Goal: Task Accomplishment & Management: Check status

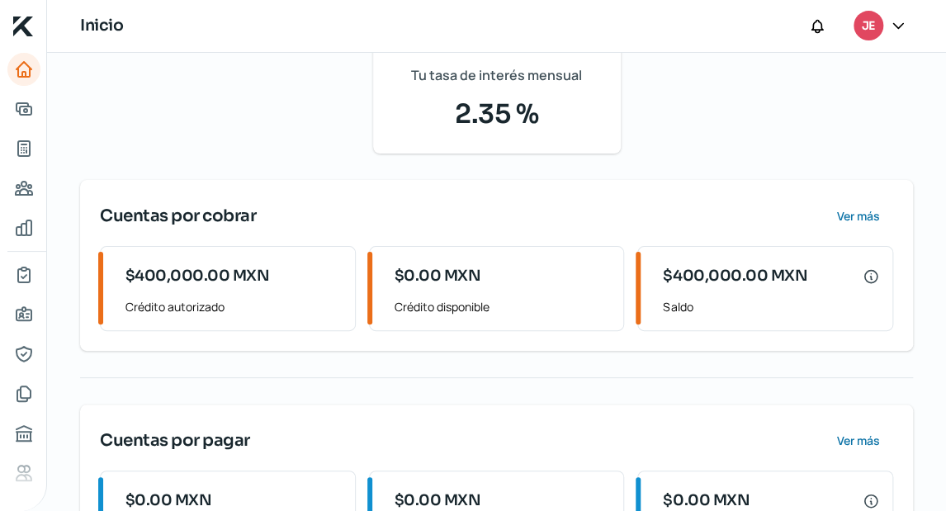
scroll to position [221, 0]
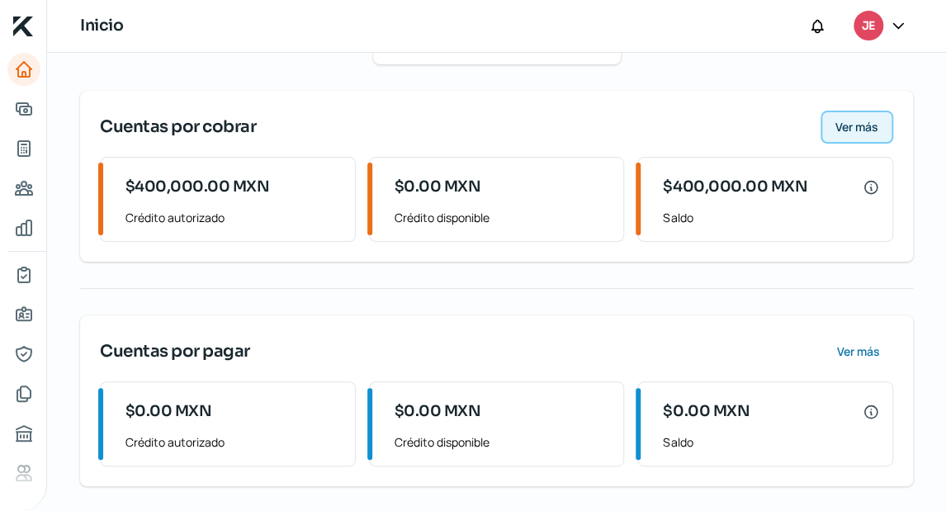
click at [859, 130] on span "Ver más" at bounding box center [857, 127] width 43 height 12
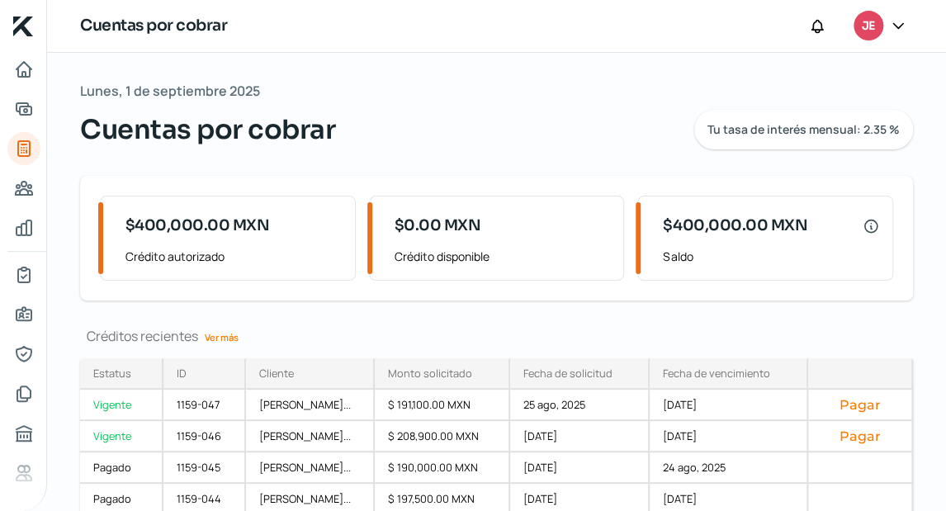
scroll to position [107, 0]
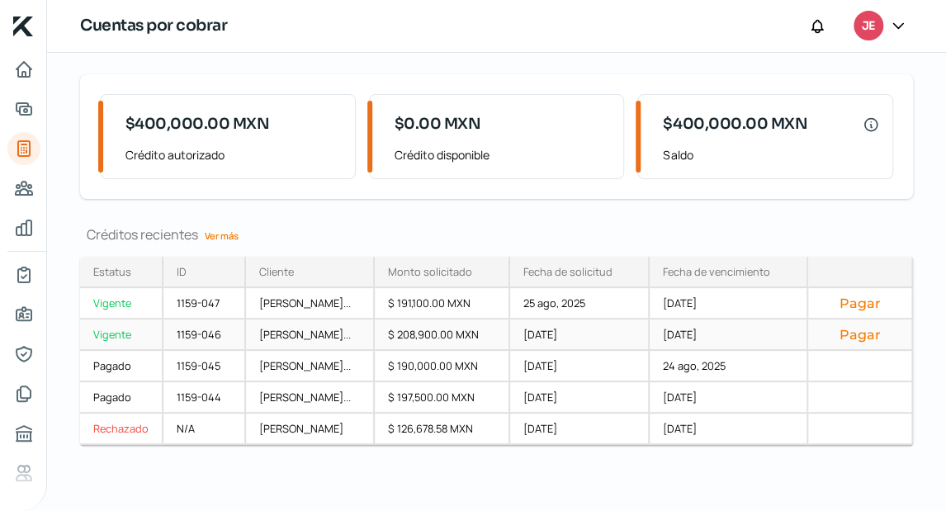
click at [859, 329] on button "Pagar" at bounding box center [861, 334] width 78 height 17
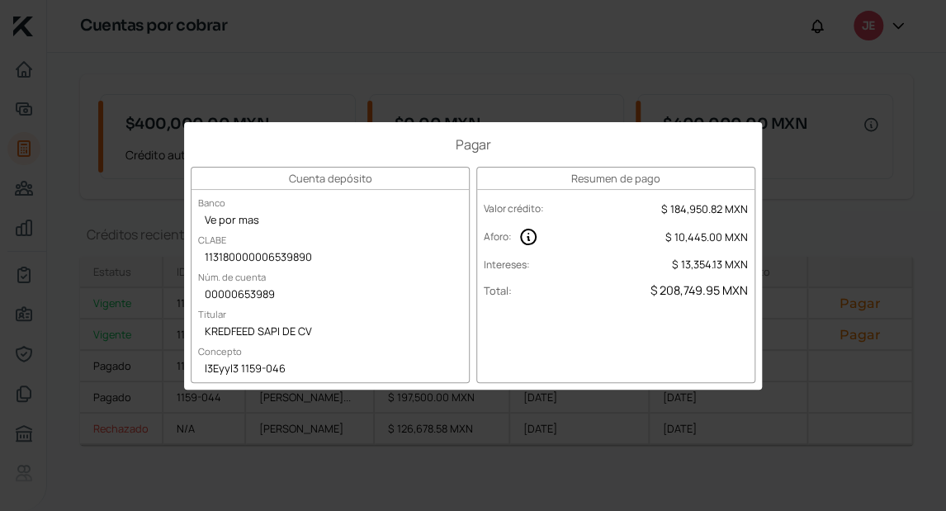
click at [925, 343] on div "Pagar Cuenta depósito Banco Ve por mas CLABE 113180000006539890 Núm. de cuenta …" at bounding box center [473, 255] width 946 height 511
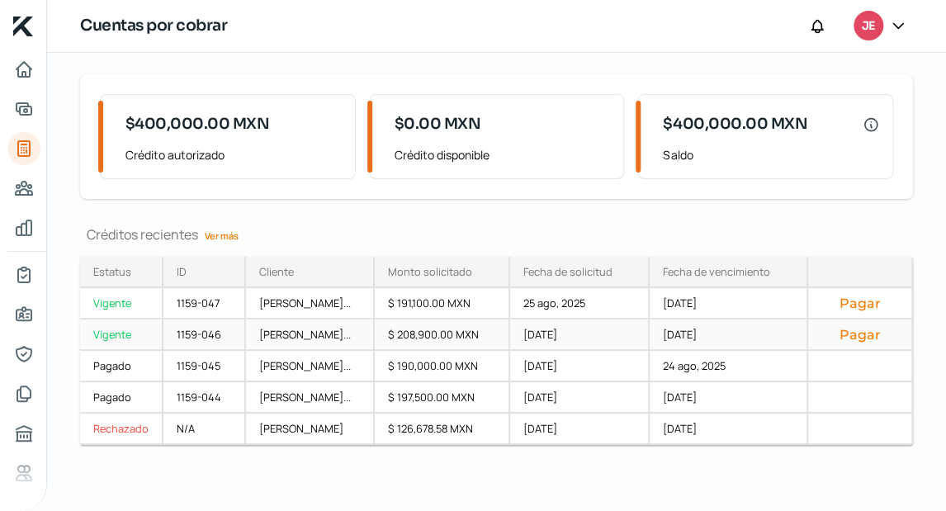
click at [872, 326] on button "Pagar" at bounding box center [861, 334] width 78 height 17
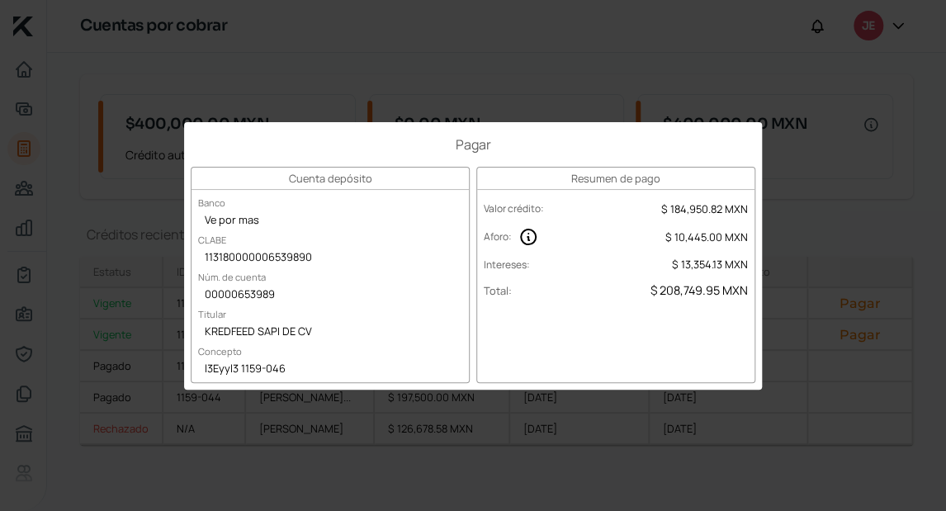
click at [842, 240] on div "Pagar Cuenta depósito Banco Ve por mas CLABE 113180000006539890 Núm. de cuenta …" at bounding box center [473, 255] width 946 height 511
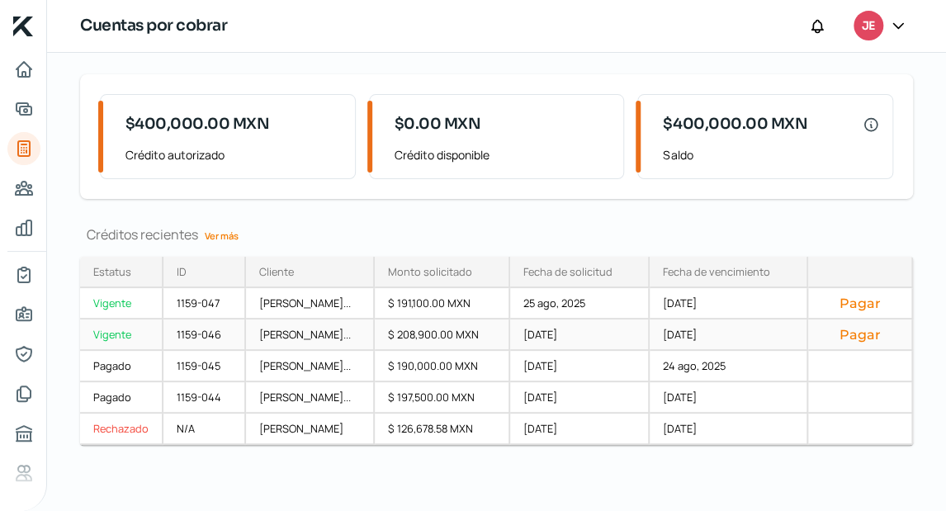
click at [583, 328] on div "[DATE]" at bounding box center [580, 335] width 140 height 31
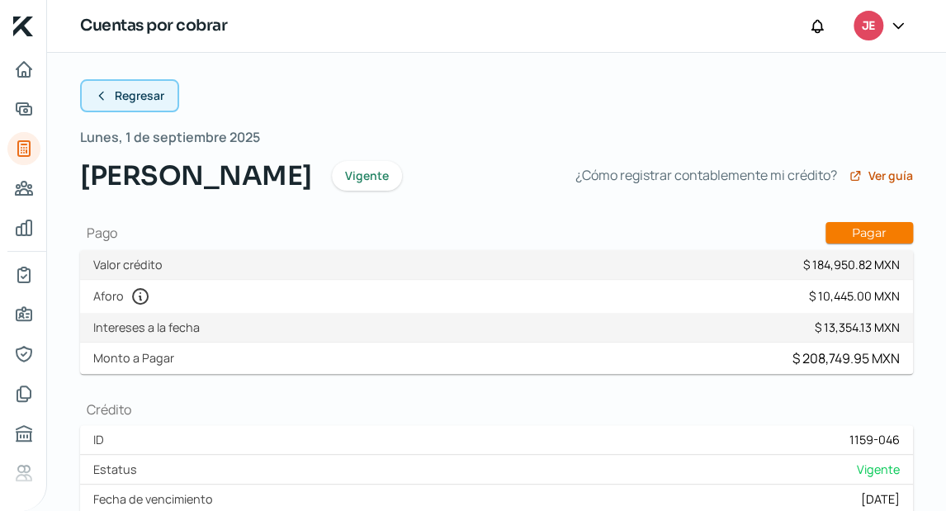
click at [125, 96] on span "Regresar" at bounding box center [140, 96] width 50 height 12
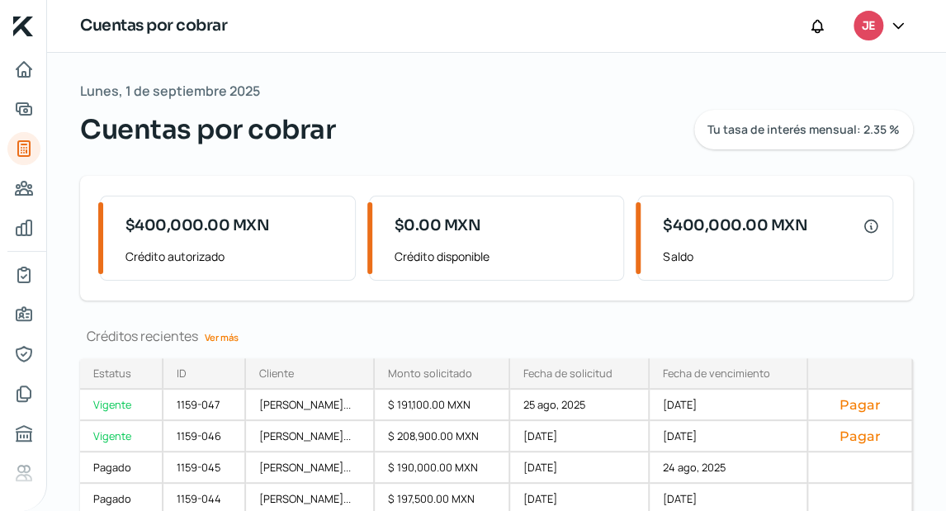
click at [391, 325] on div "[DATE] Cuentas por cobrar Tu tasa de interés mensual: 2.35 % $400,000.00 MXN Cr…" at bounding box center [496, 333] width 899 height 560
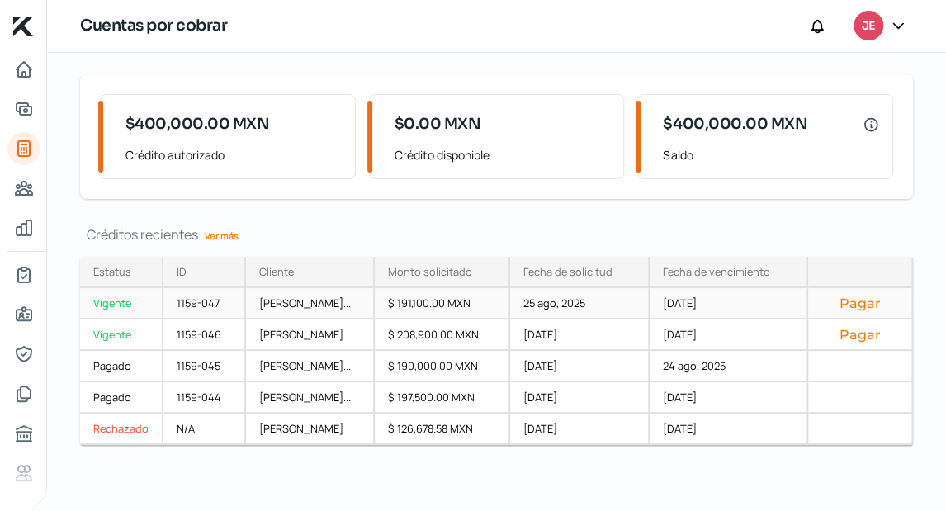
scroll to position [107, 0]
